Goal: Information Seeking & Learning: Compare options

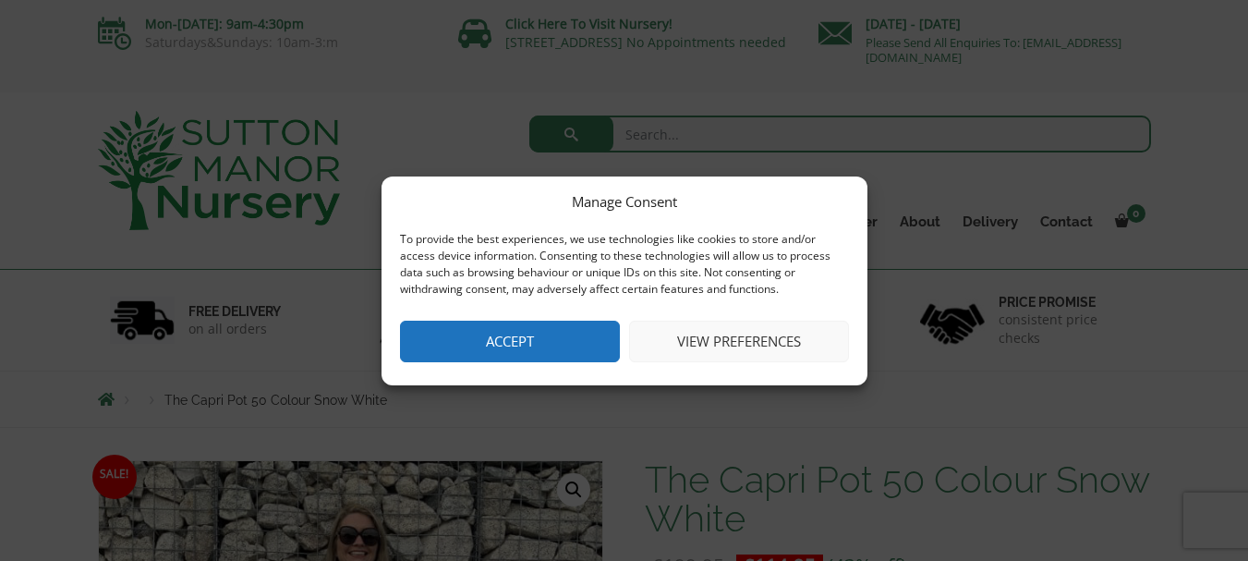
click at [530, 353] on button "Accept" at bounding box center [510, 342] width 220 height 42
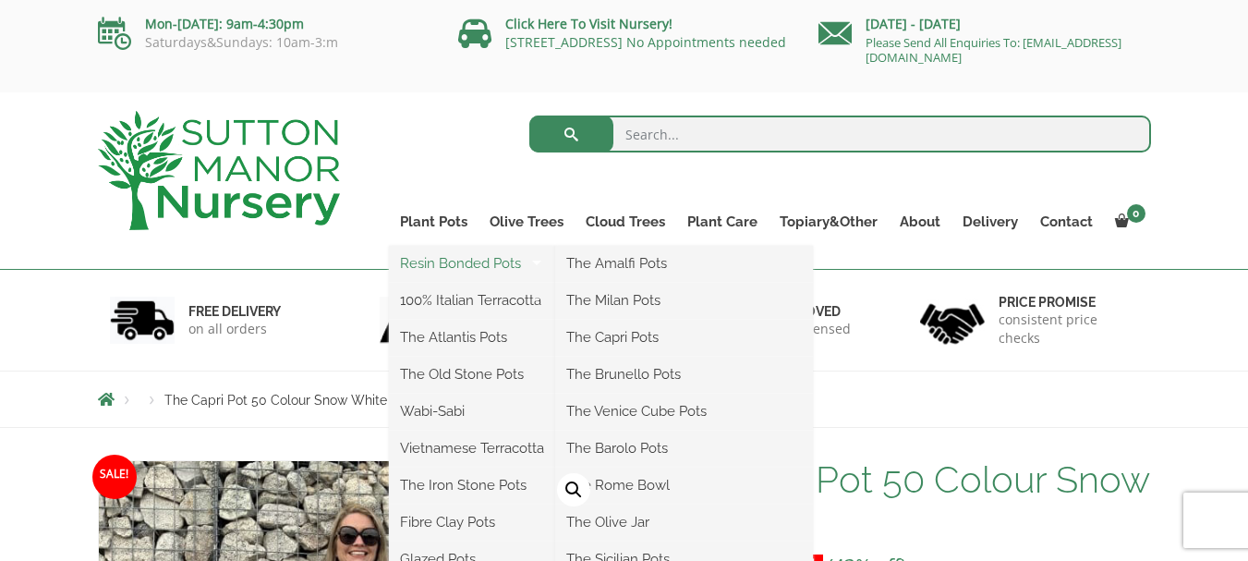
click at [451, 269] on link "Resin Bonded Pots" at bounding box center [472, 263] width 166 height 28
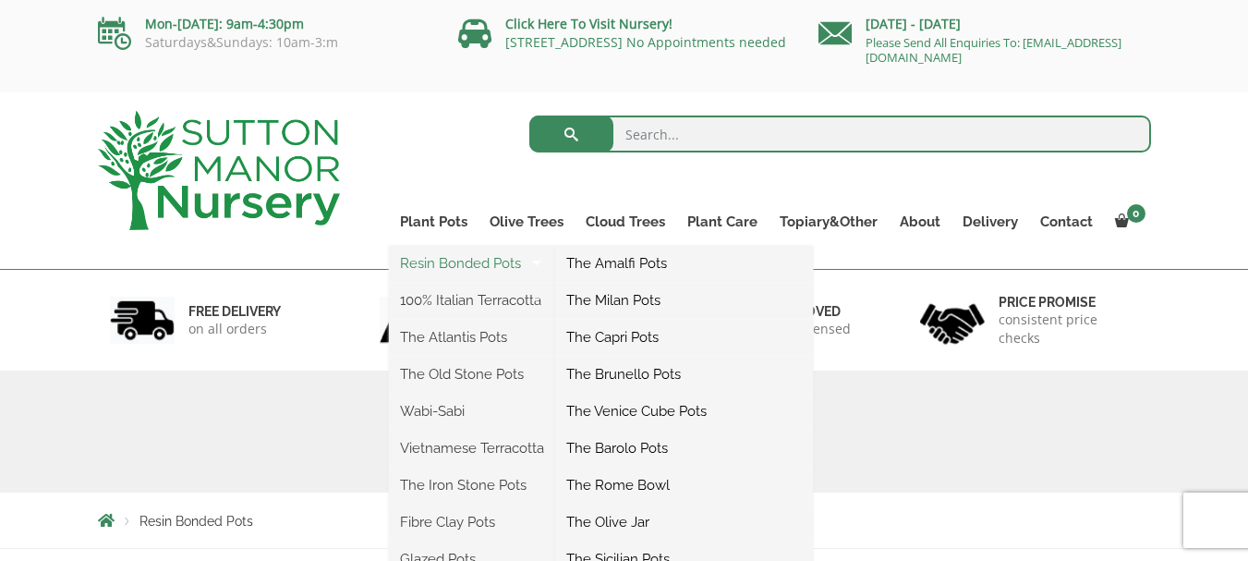
click at [446, 260] on link "Resin Bonded Pots" at bounding box center [472, 263] width 166 height 28
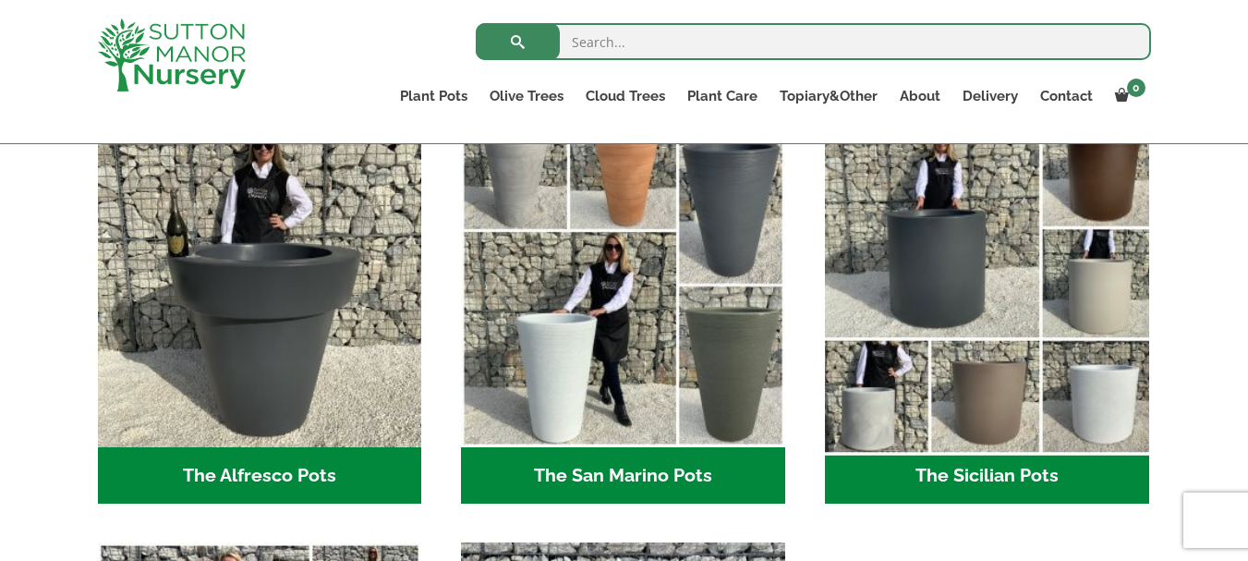
scroll to position [2211, 0]
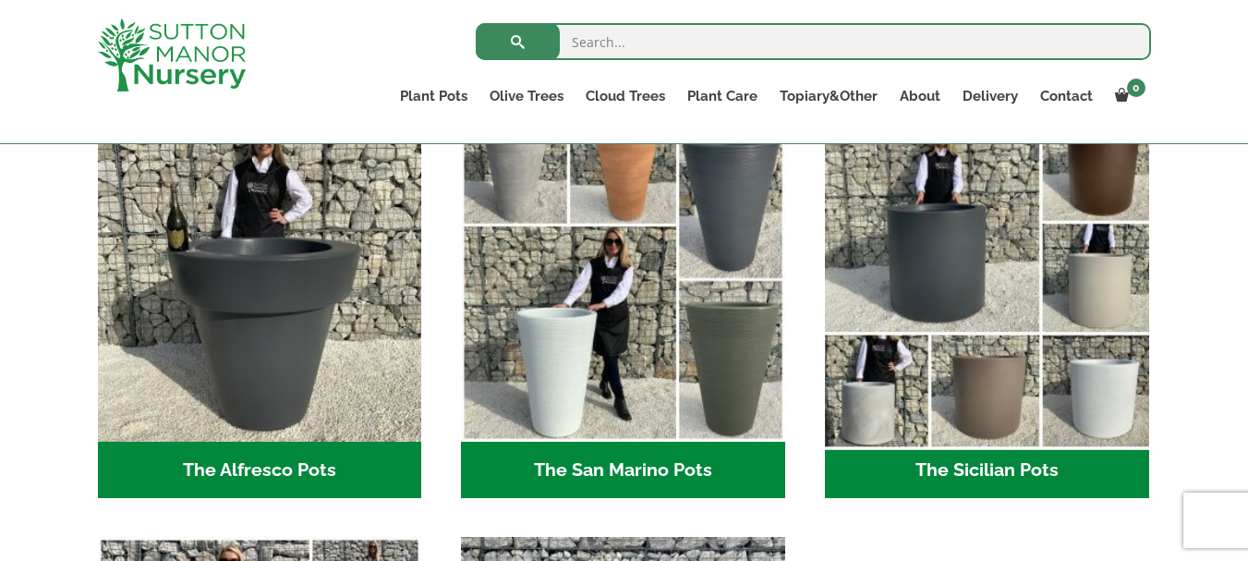
click at [1101, 396] on img "Visit product category The Sicilian Pots" at bounding box center [987, 280] width 340 height 340
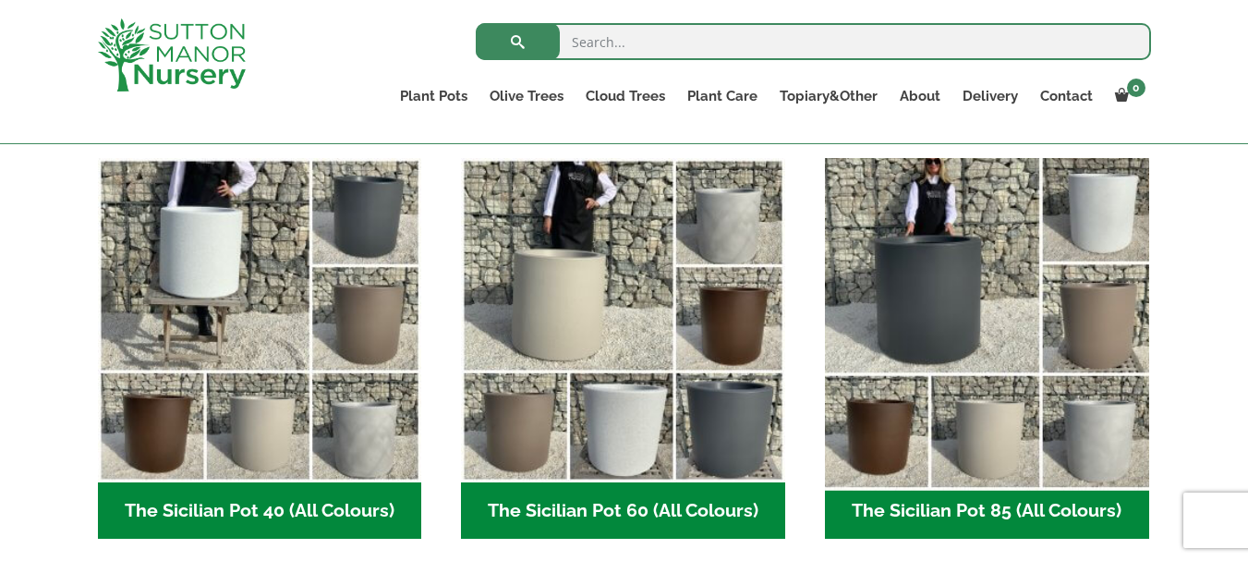
scroll to position [473, 0]
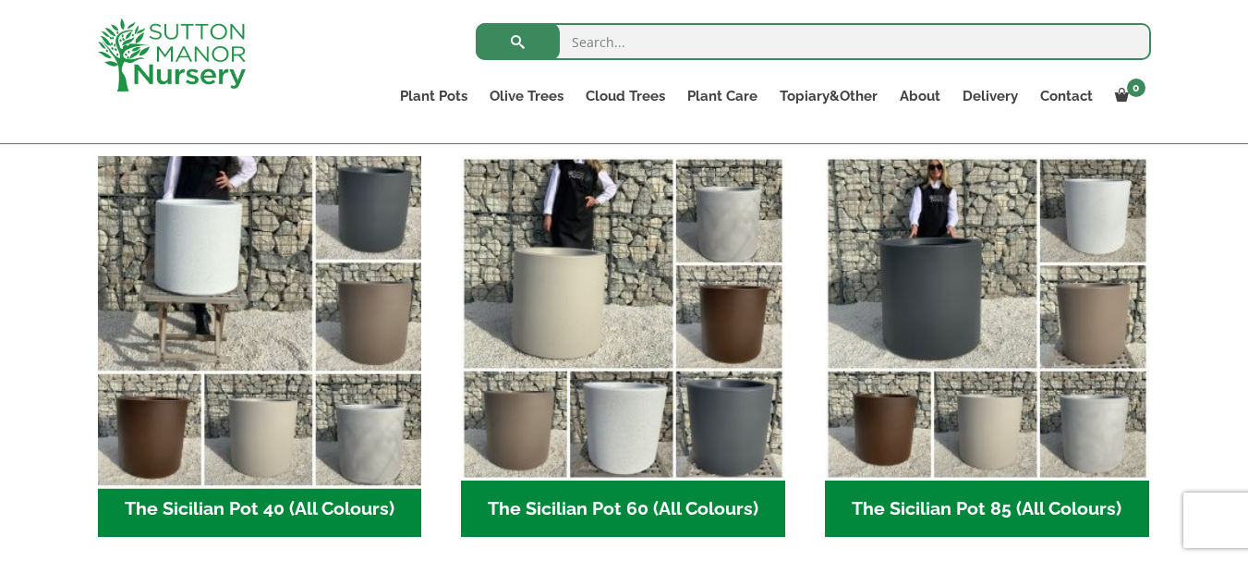
click at [227, 237] on img "Visit product category The Sicilian Pot 40 (All Colours)" at bounding box center [260, 318] width 340 height 340
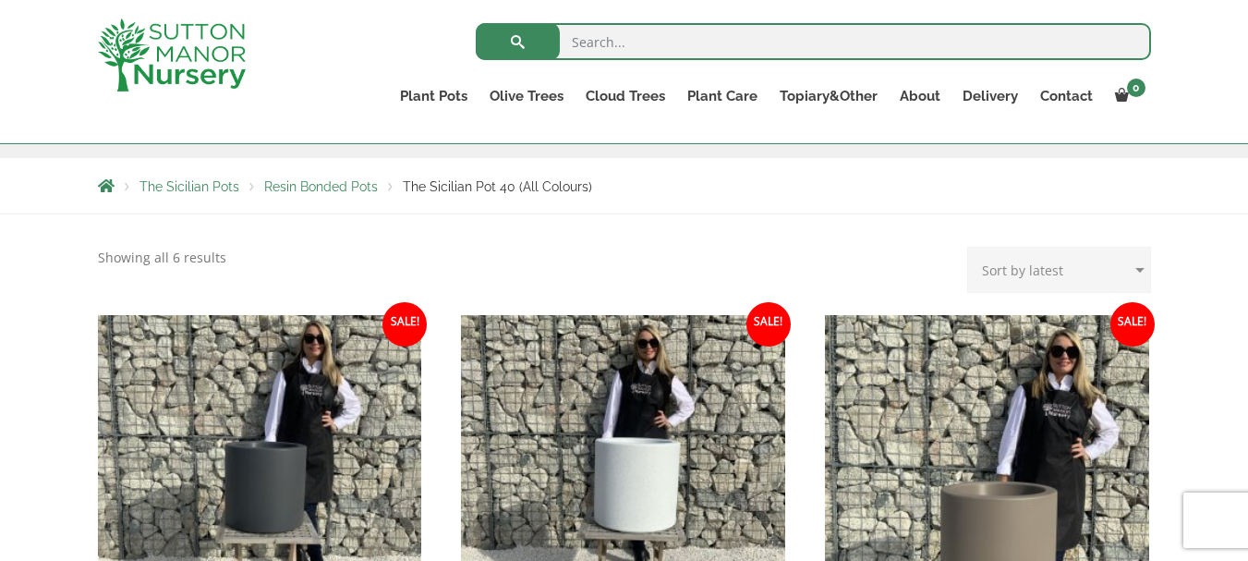
scroll to position [285, 0]
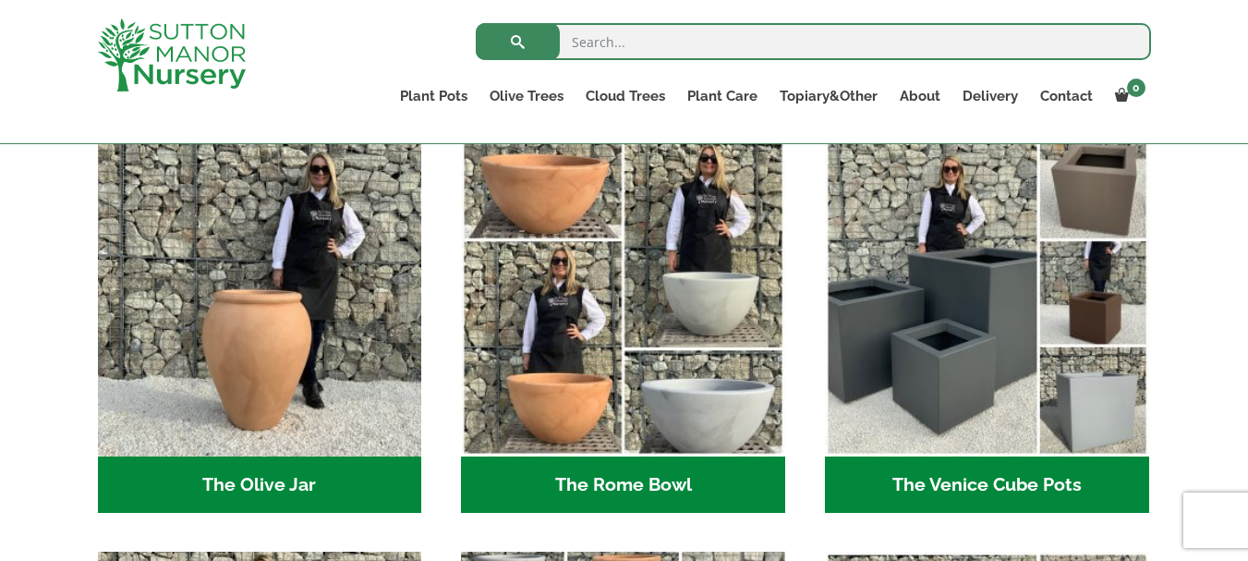
scroll to position [1774, 0]
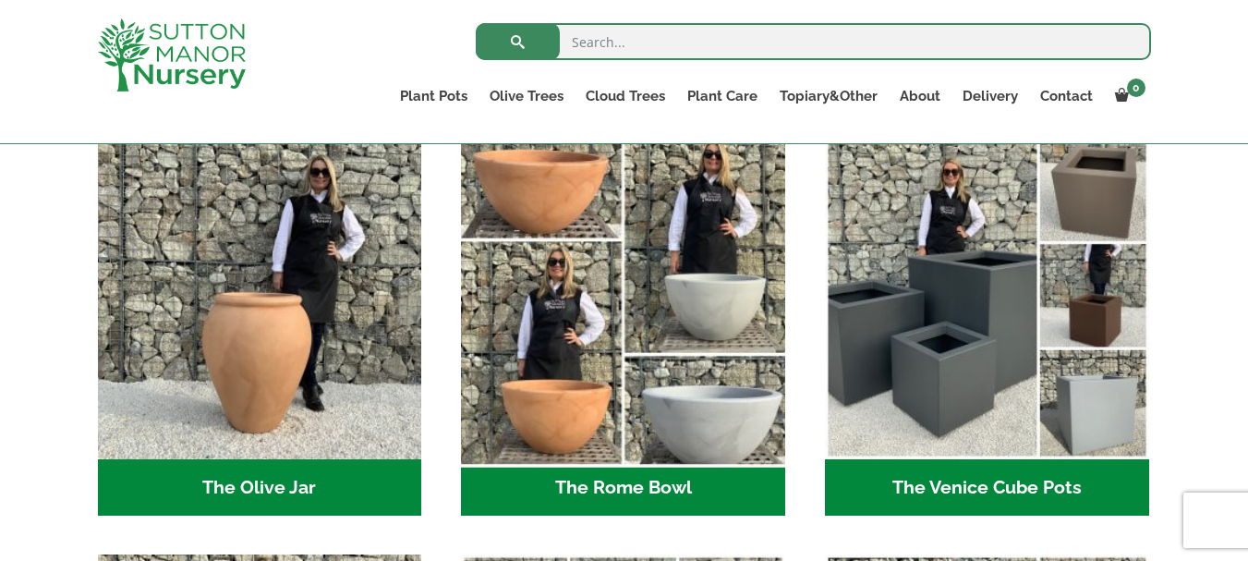
click at [753, 408] on img "Visit product category The Rome Bowl" at bounding box center [624, 298] width 340 height 340
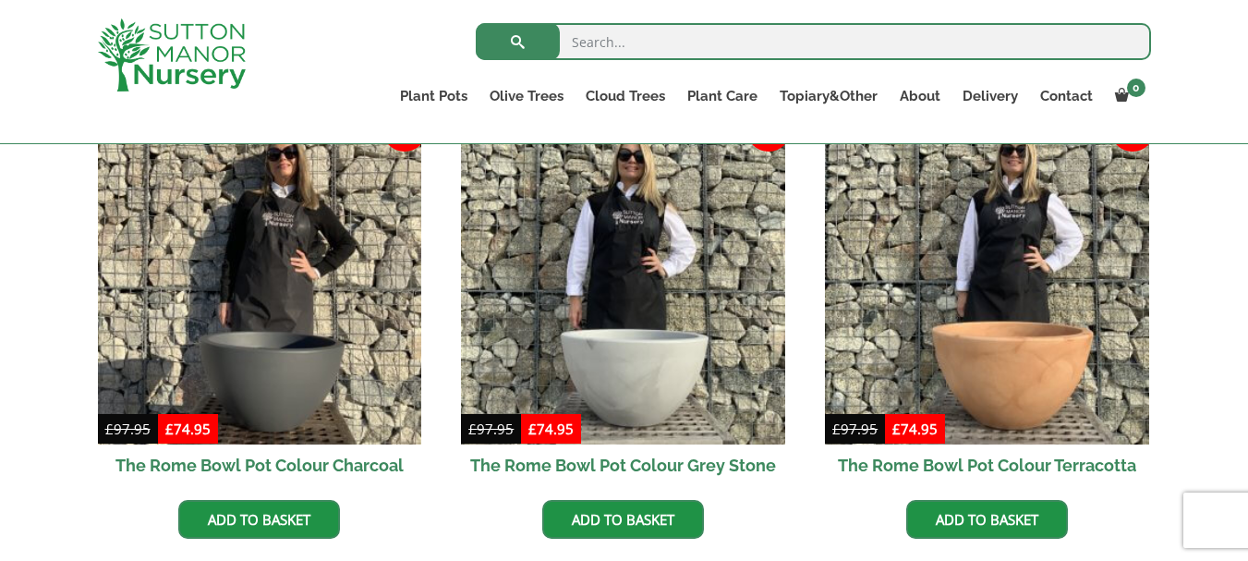
scroll to position [577, 0]
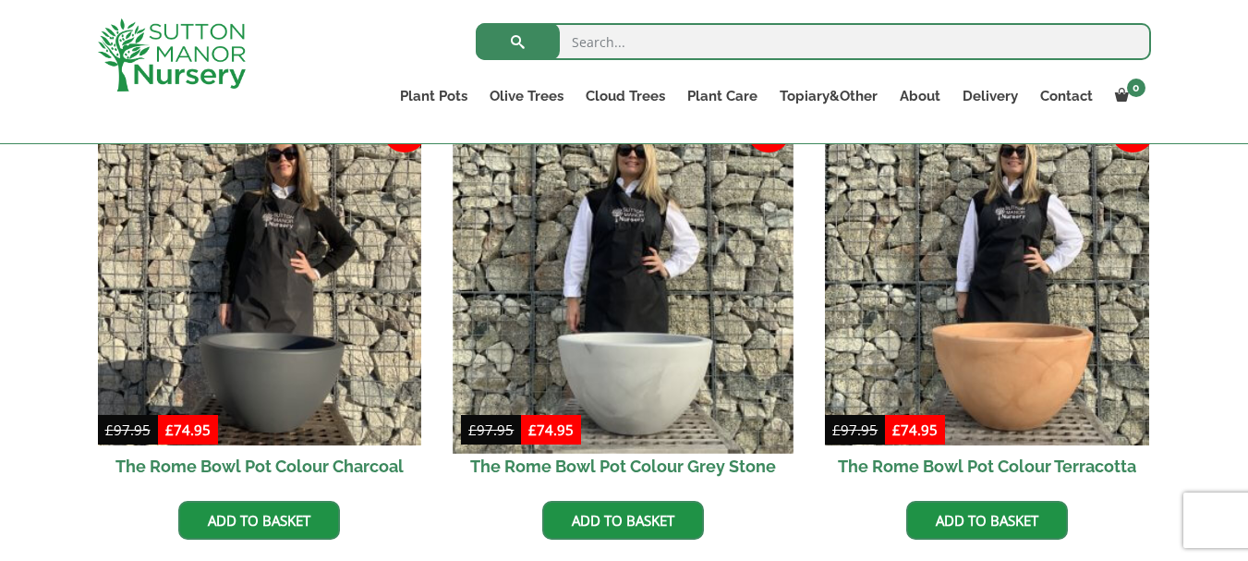
click at [701, 392] on img at bounding box center [624, 283] width 340 height 340
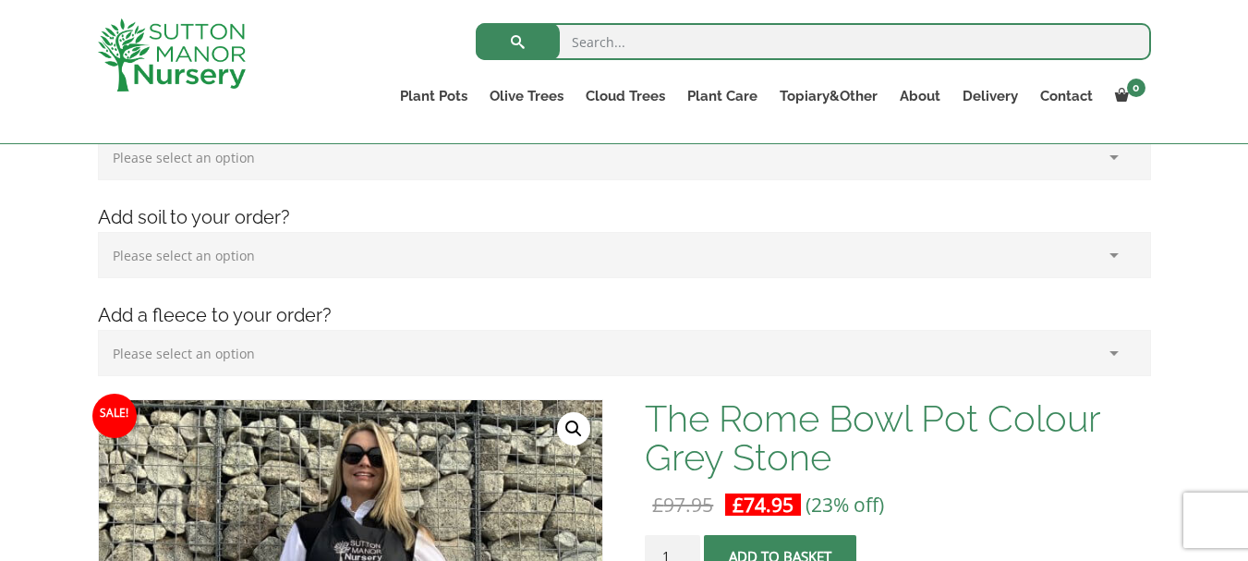
scroll to position [315, 0]
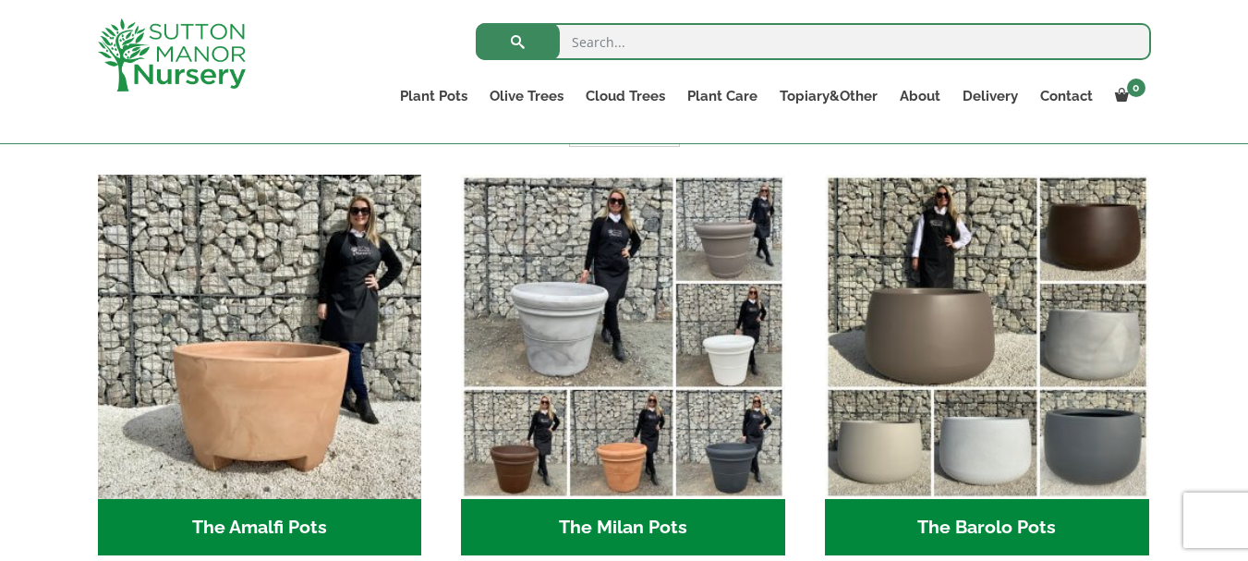
scroll to position [477, 0]
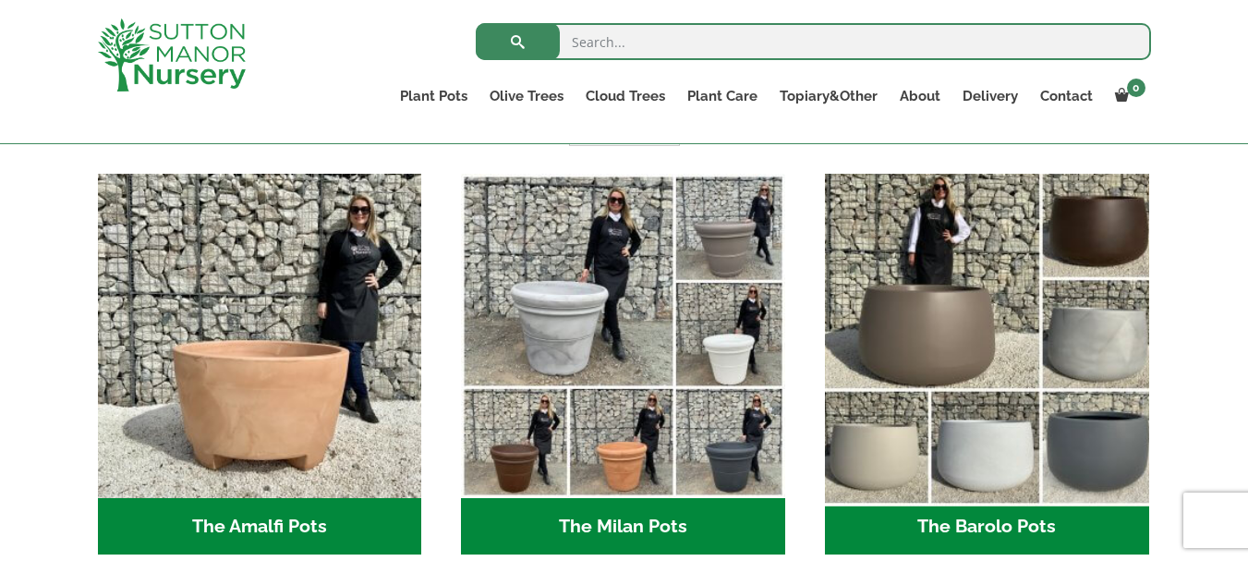
click at [1015, 461] on img "Visit product category The Barolo Pots" at bounding box center [987, 335] width 340 height 340
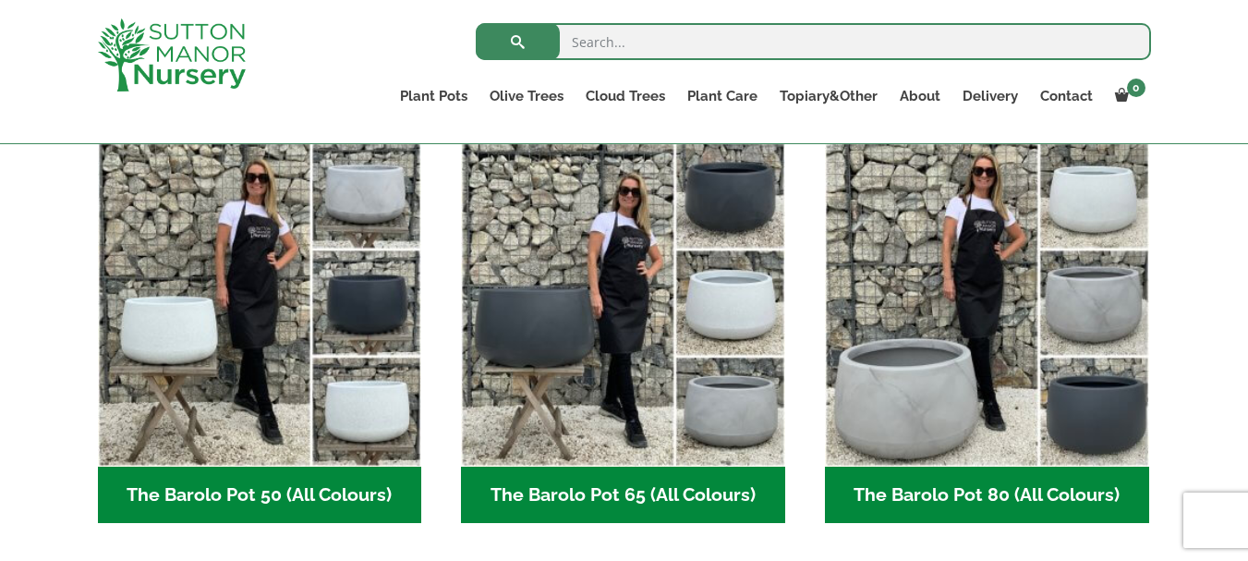
scroll to position [475, 0]
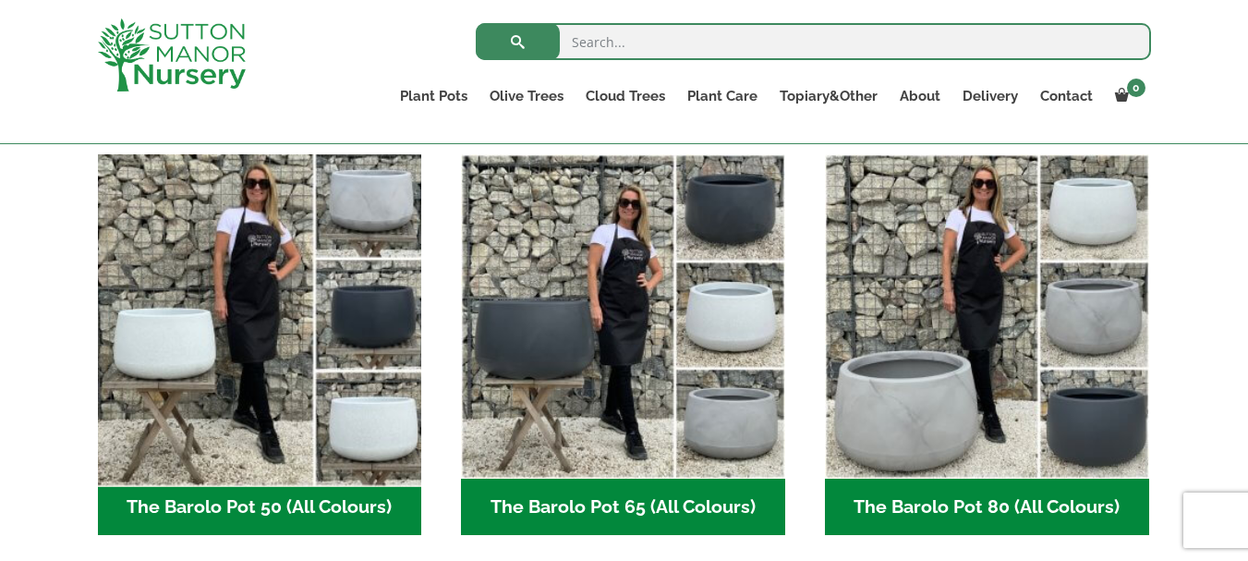
click at [387, 424] on img "Visit product category The Barolo Pot 50 (All Colours)" at bounding box center [260, 316] width 340 height 340
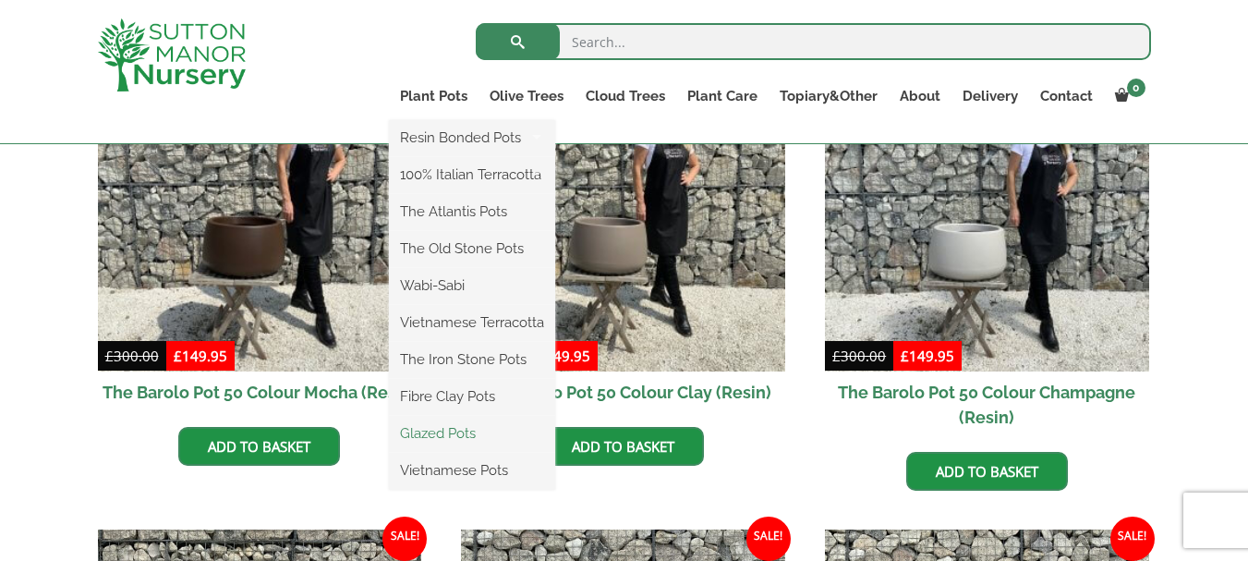
scroll to position [570, 0]
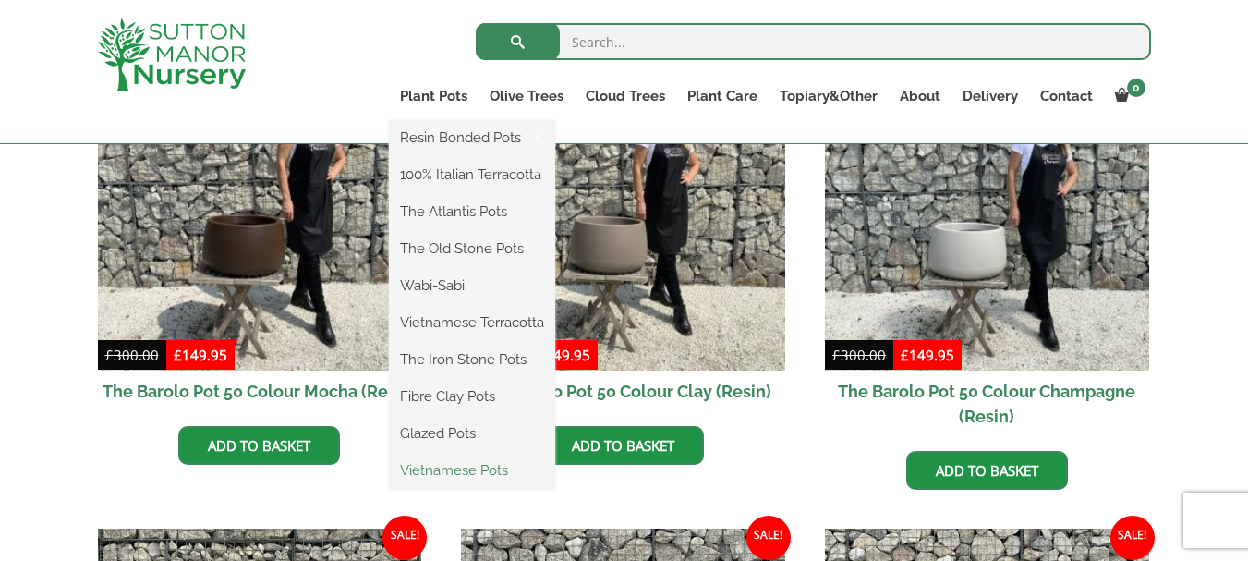
click at [534, 480] on link "Vietnamese Pots" at bounding box center [472, 470] width 166 height 28
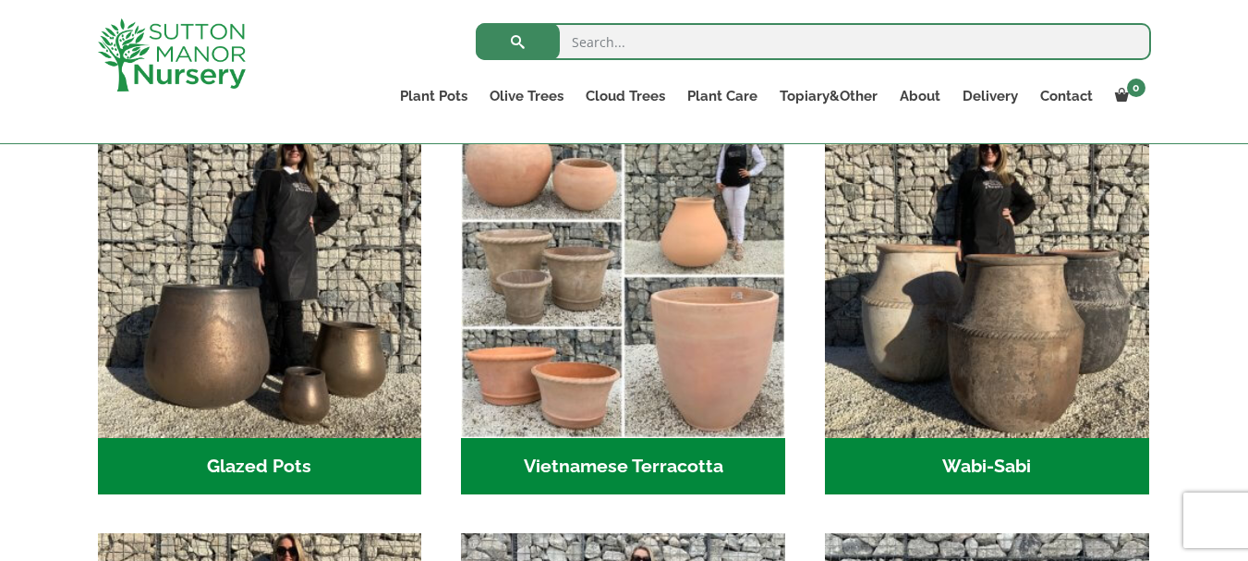
scroll to position [600, 0]
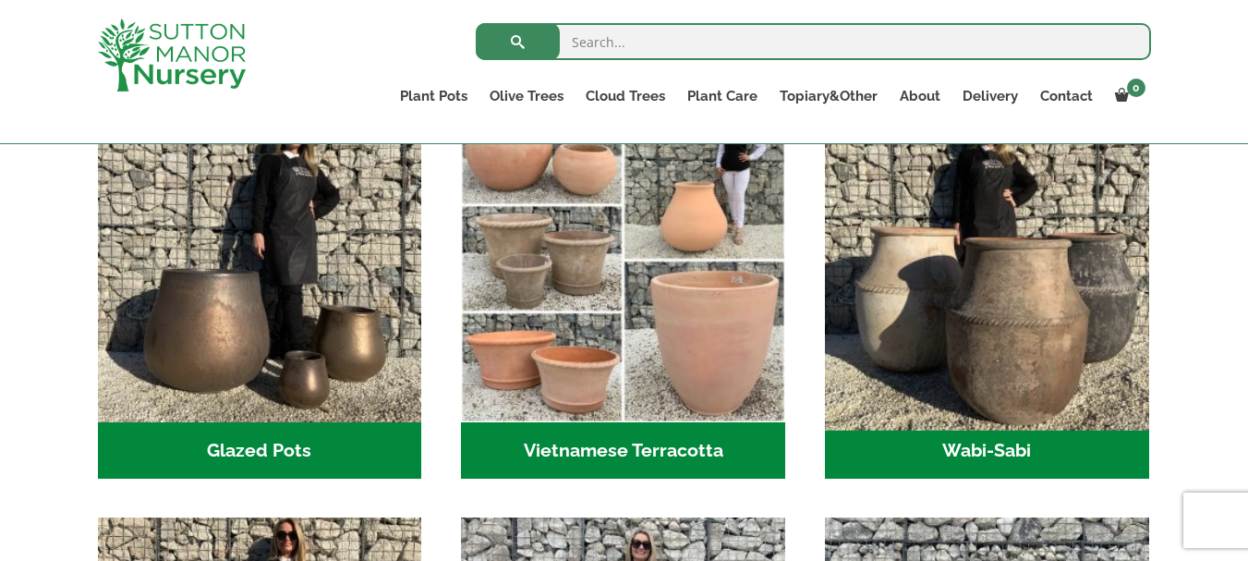
click at [1019, 364] on img "Visit product category Wabi-Sabi" at bounding box center [987, 260] width 340 height 340
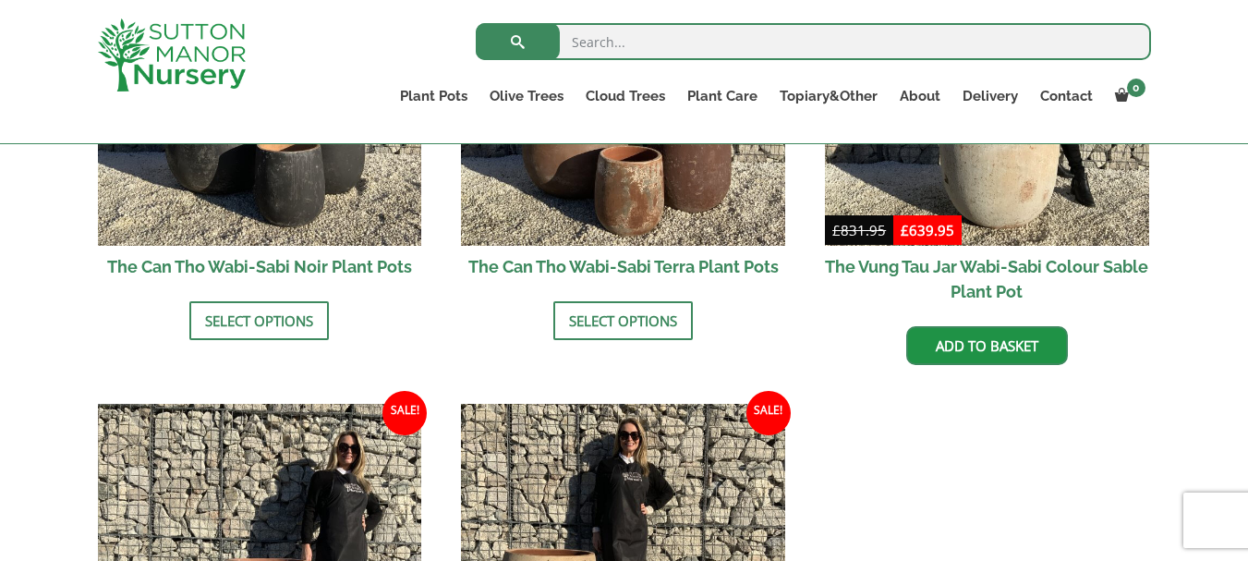
scroll to position [2004, 0]
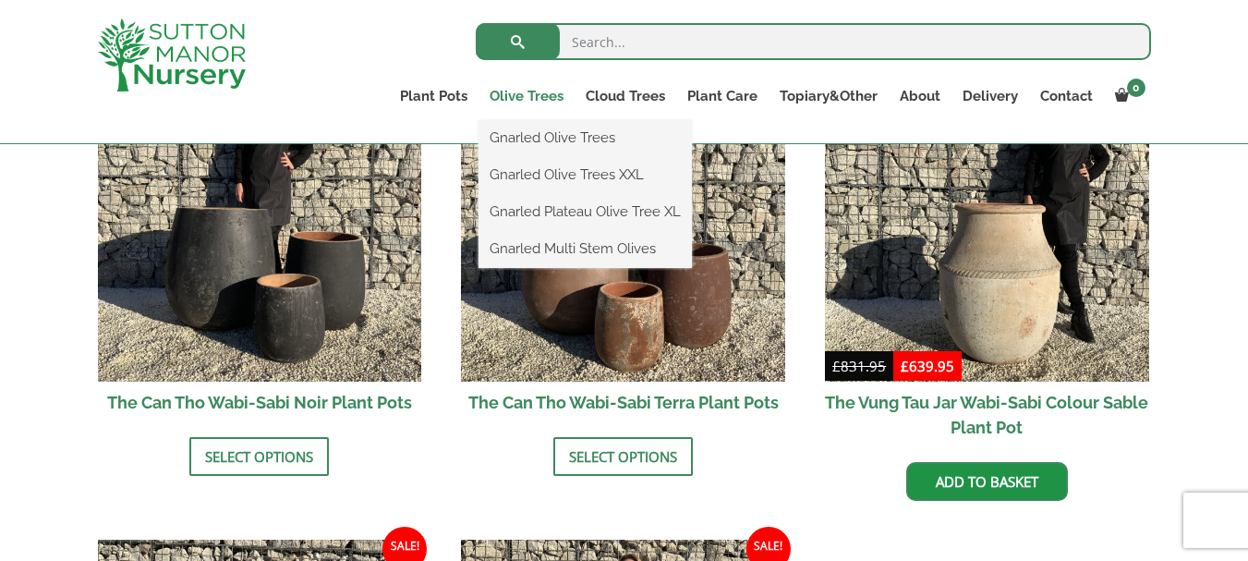
click at [540, 91] on link "Olive Trees" at bounding box center [527, 96] width 96 height 26
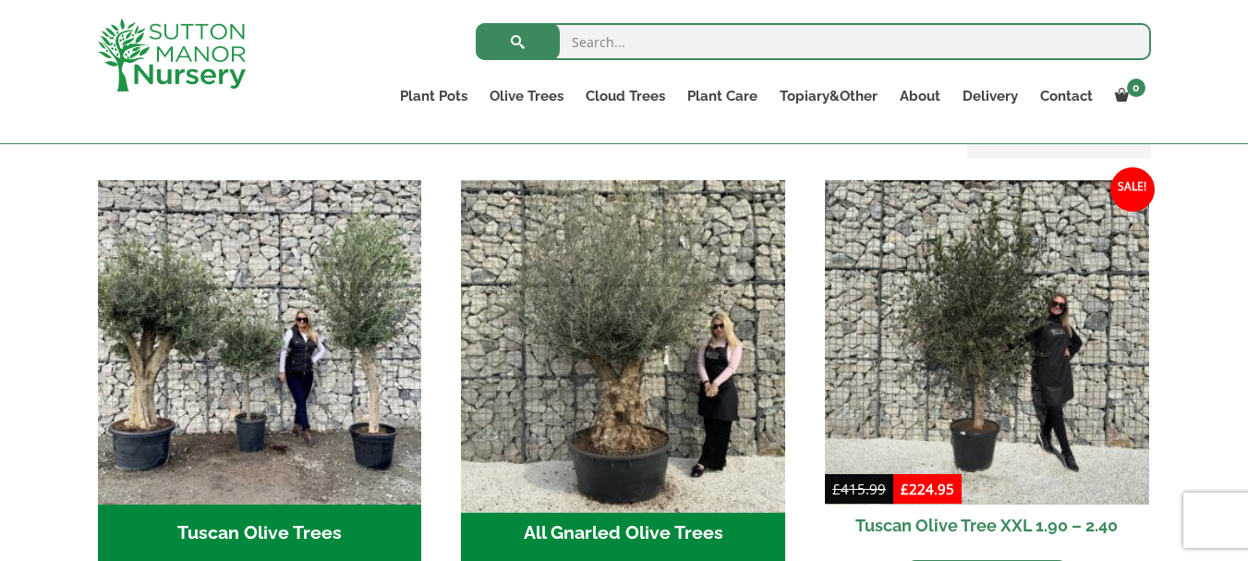
scroll to position [647, 0]
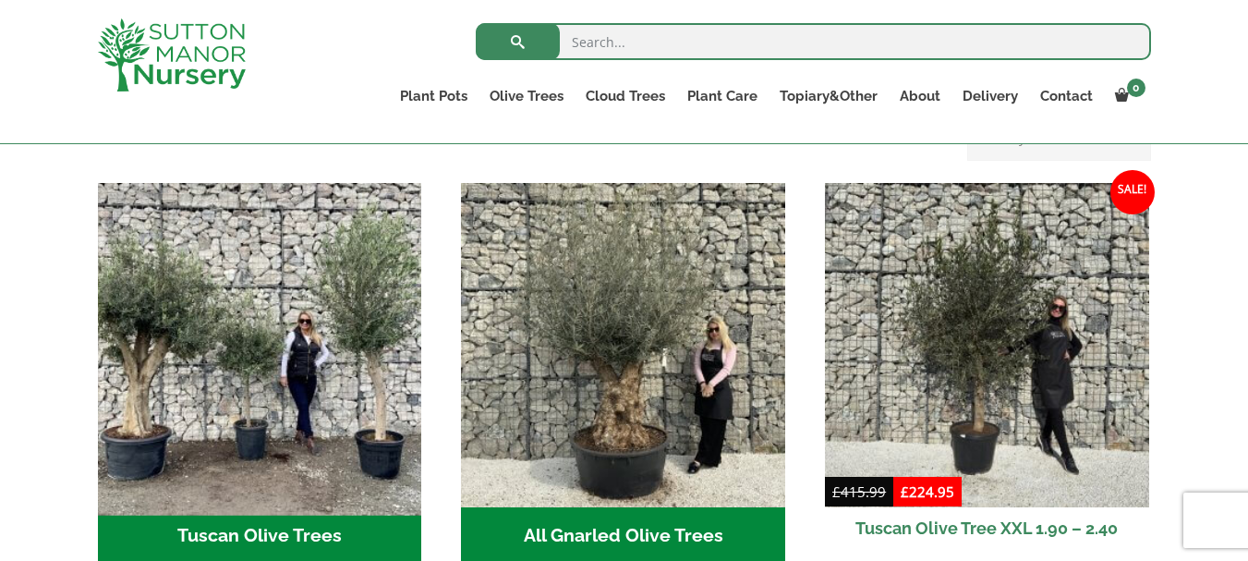
click at [360, 376] on img "Visit product category Tuscan Olive Trees" at bounding box center [260, 345] width 340 height 340
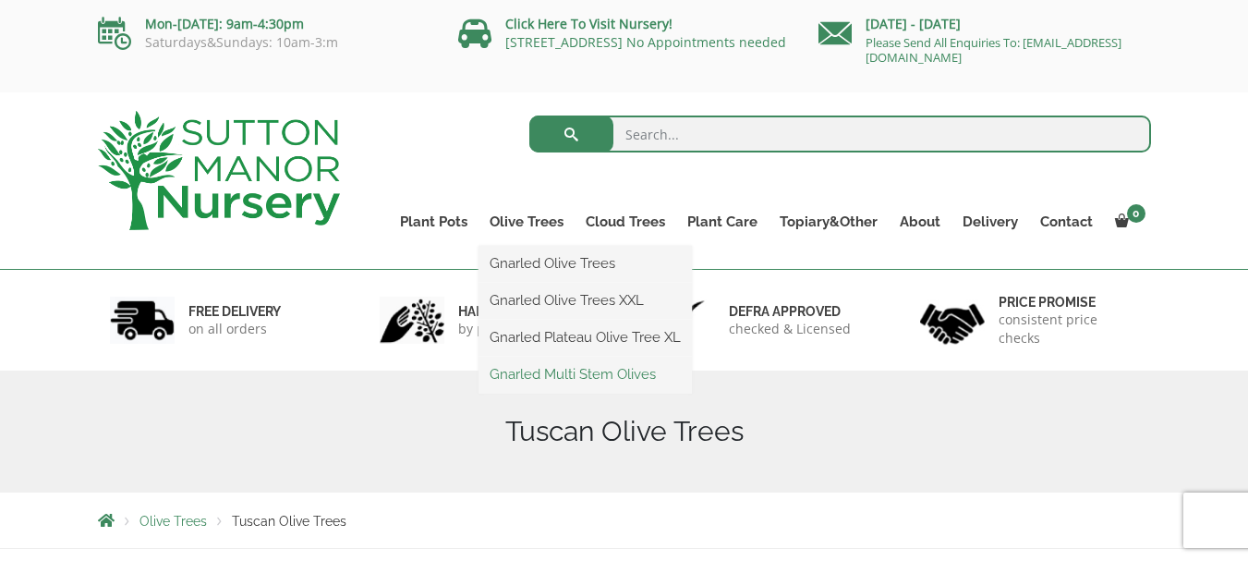
click at [603, 371] on link "Gnarled Multi Stem Olives" at bounding box center [585, 374] width 213 height 28
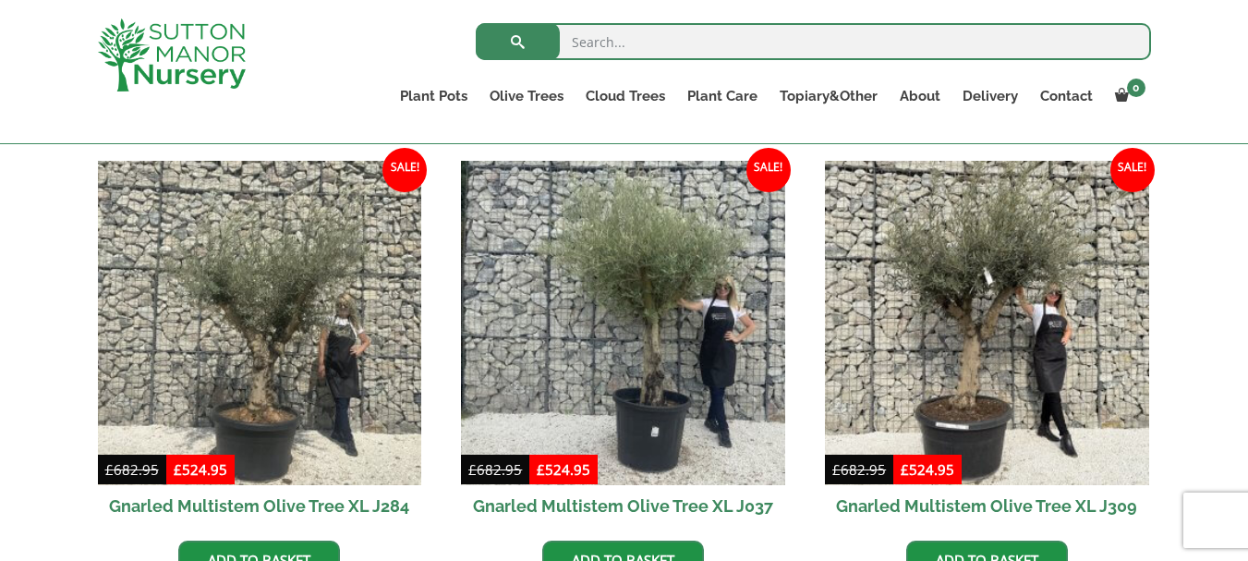
scroll to position [778, 0]
